Goal: Download file/media

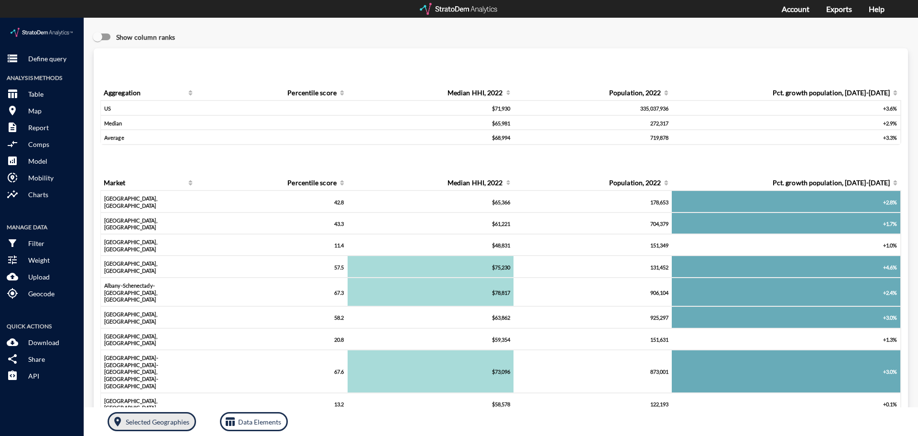
click p "Selected Geographies"
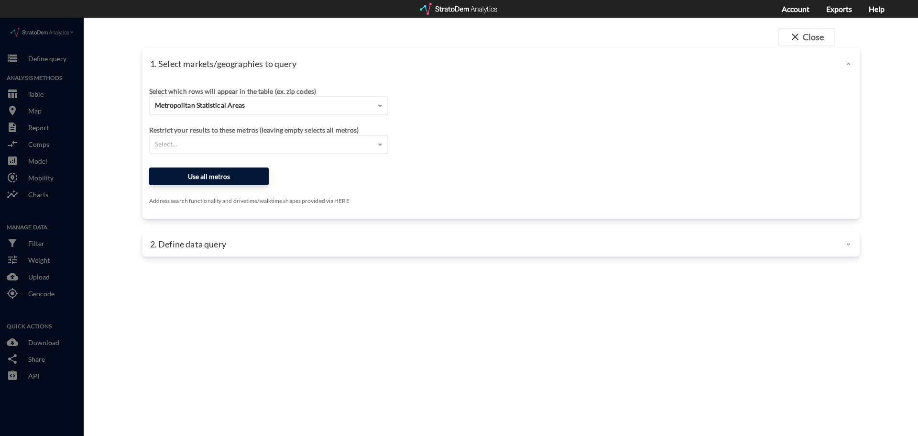
click button "Use all metros"
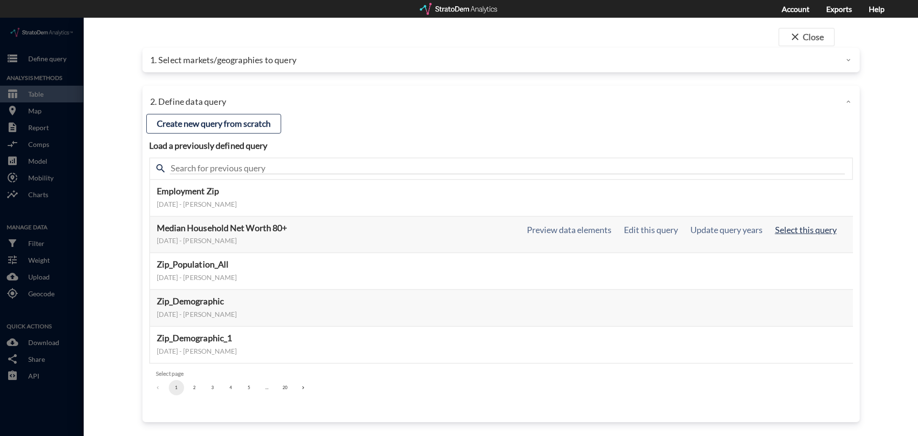
click button "Select this query"
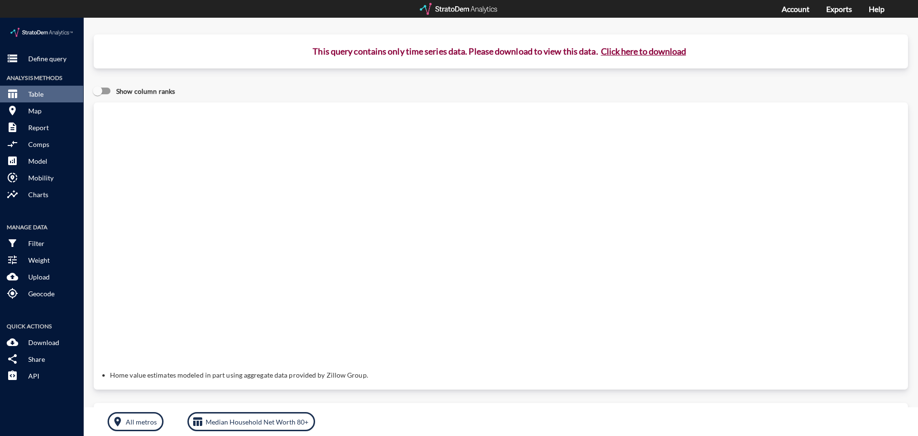
click button "Click here to download"
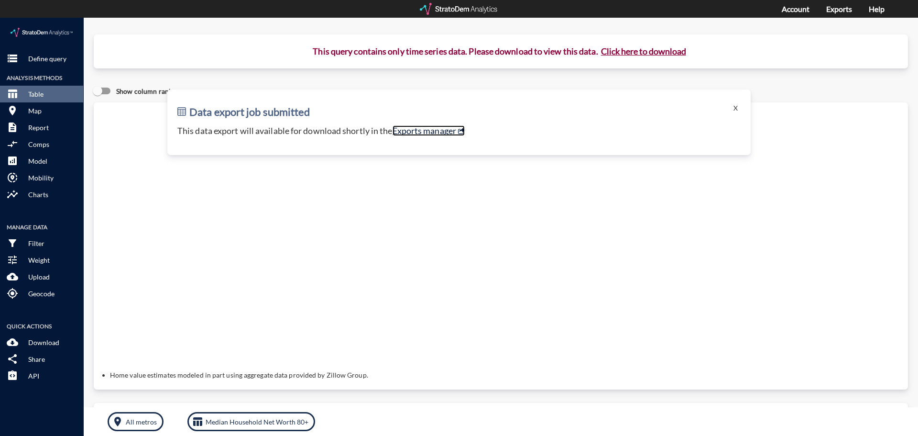
click link "Exports manager"
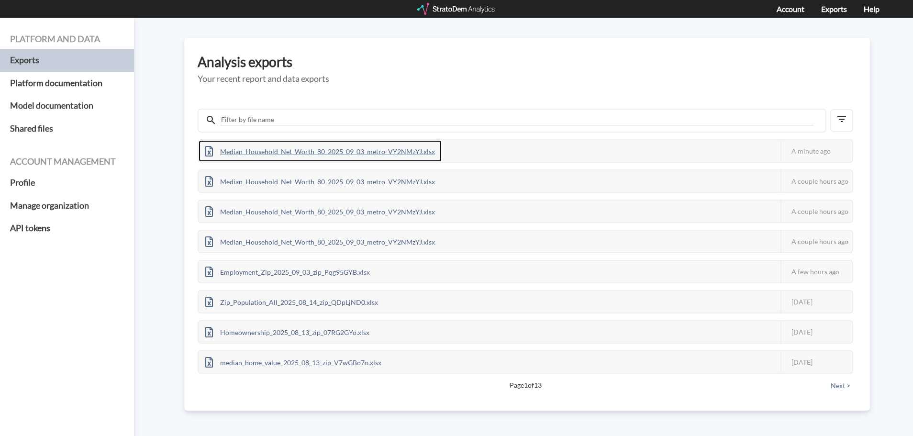
click at [373, 149] on div "Median_Household_Net_Worth_80_2025_09_03_metro_VY2NMzYJ.xlsx" at bounding box center [320, 151] width 243 height 22
